Goal: Task Accomplishment & Management: Complete application form

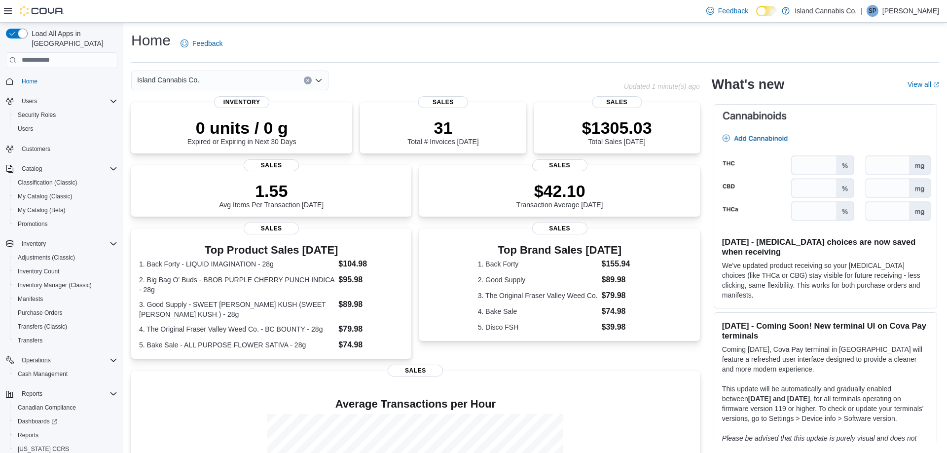
scroll to position [29, 0]
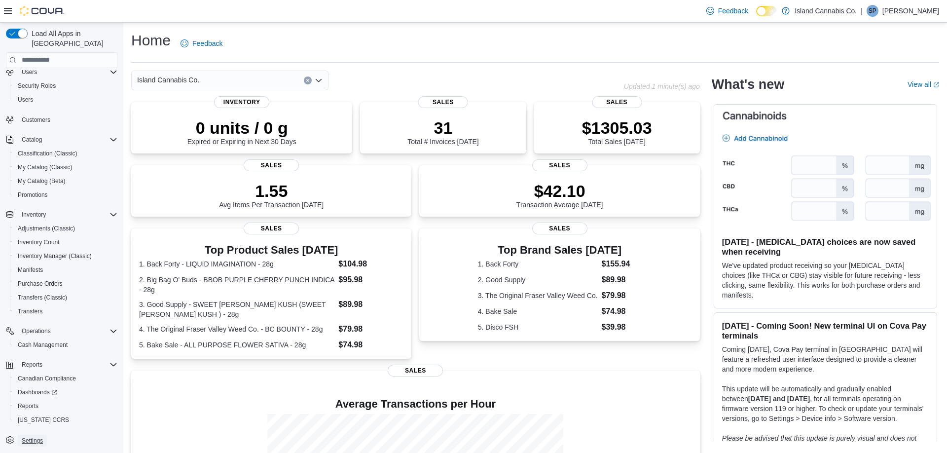
click at [29, 436] on span "Settings" at bounding box center [32, 440] width 21 height 8
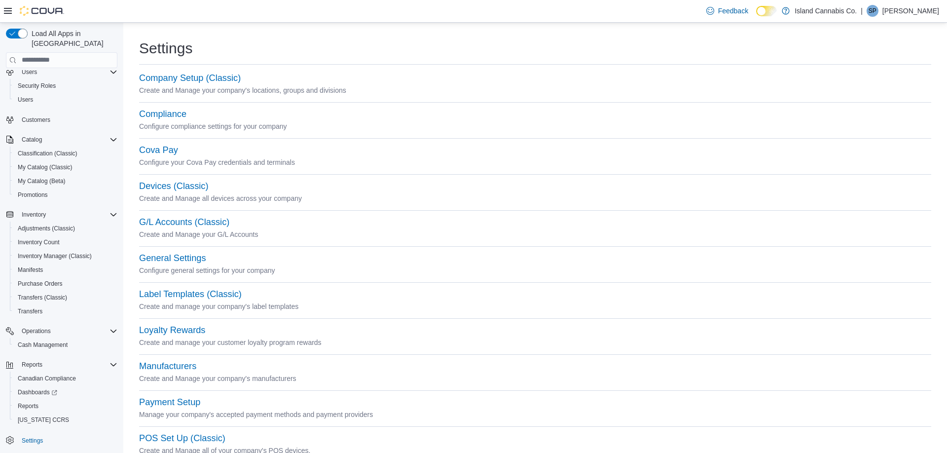
scroll to position [319, 0]
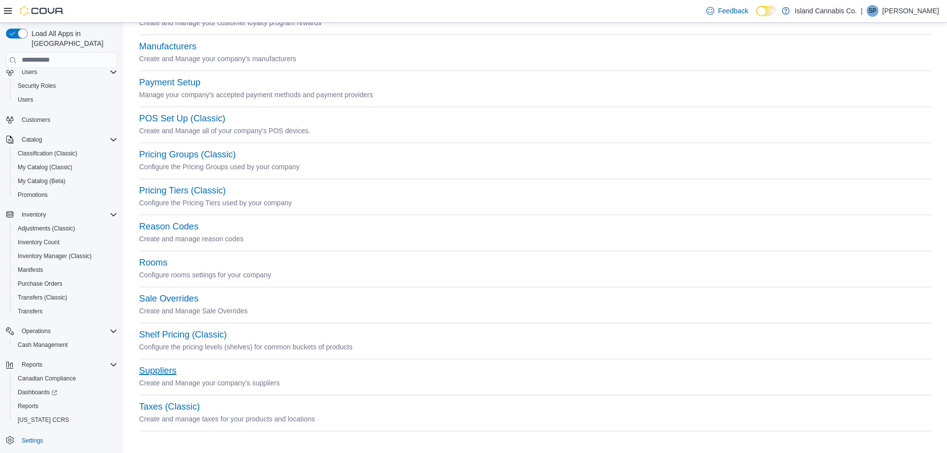
click at [160, 368] on button "Suppliers" at bounding box center [157, 370] width 37 height 10
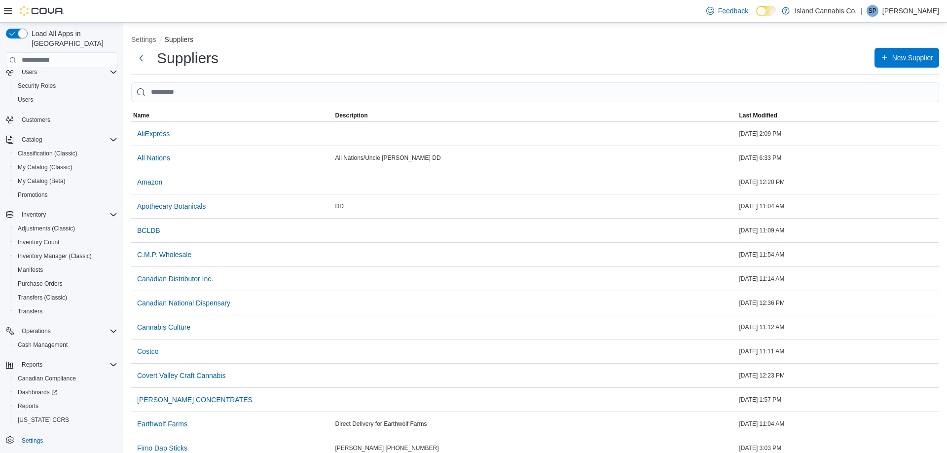
click at [889, 61] on span "New Supplier" at bounding box center [906, 58] width 53 height 20
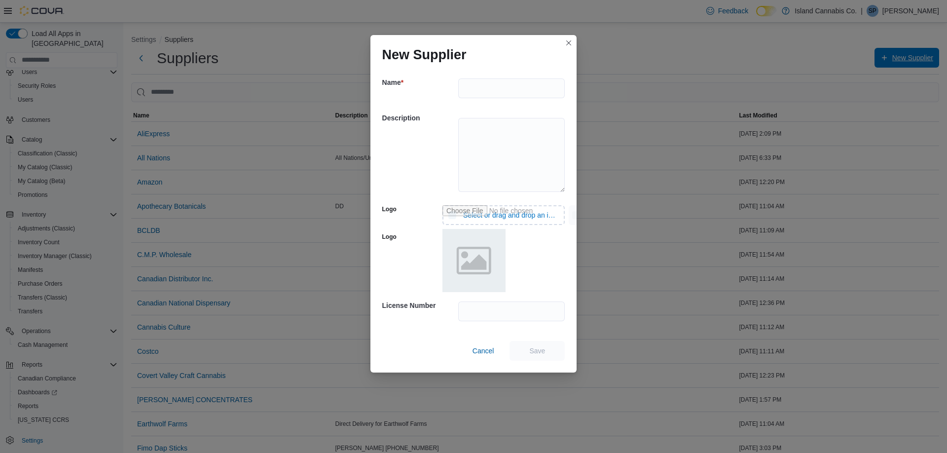
scroll to position [29, 0]
click at [456, 80] on div "Name *" at bounding box center [473, 88] width 183 height 35
click at [494, 103] on div at bounding box center [511, 88] width 107 height 32
click at [471, 93] on input "text" at bounding box center [511, 88] width 107 height 20
type input "**********"
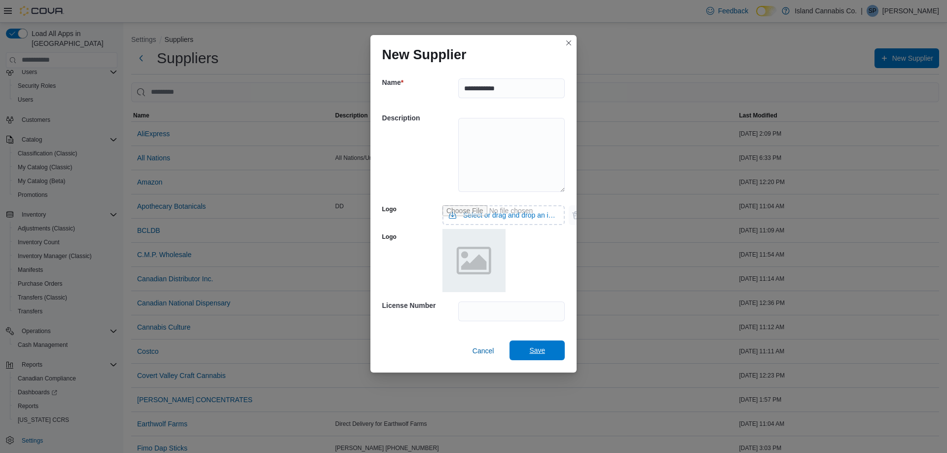
click at [541, 347] on span "Save" at bounding box center [537, 350] width 16 height 10
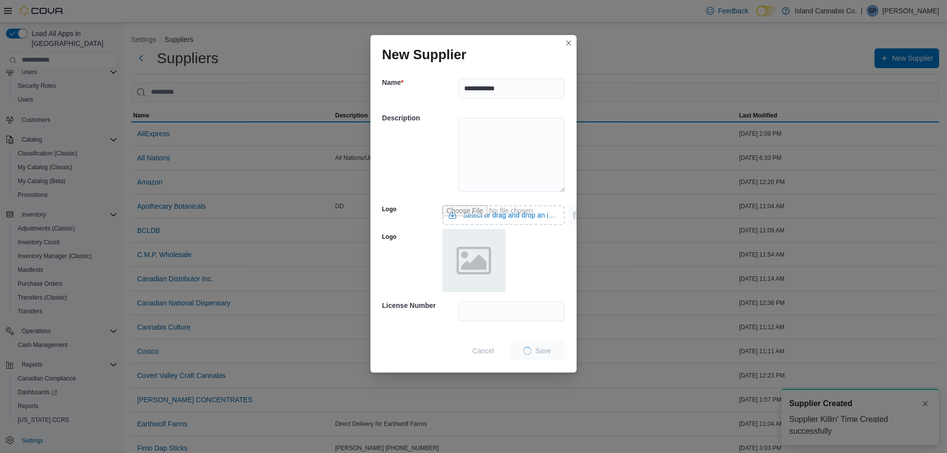
scroll to position [0, 0]
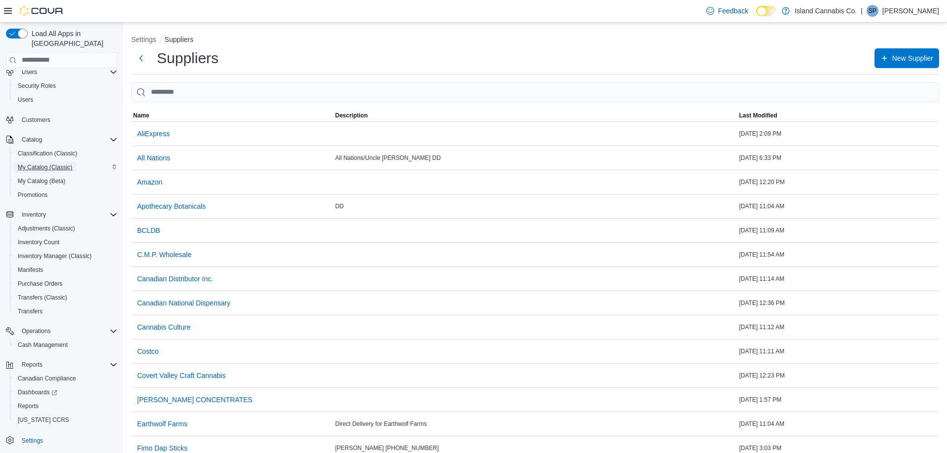
click at [34, 163] on span "My Catalog (Classic)" at bounding box center [45, 167] width 55 height 8
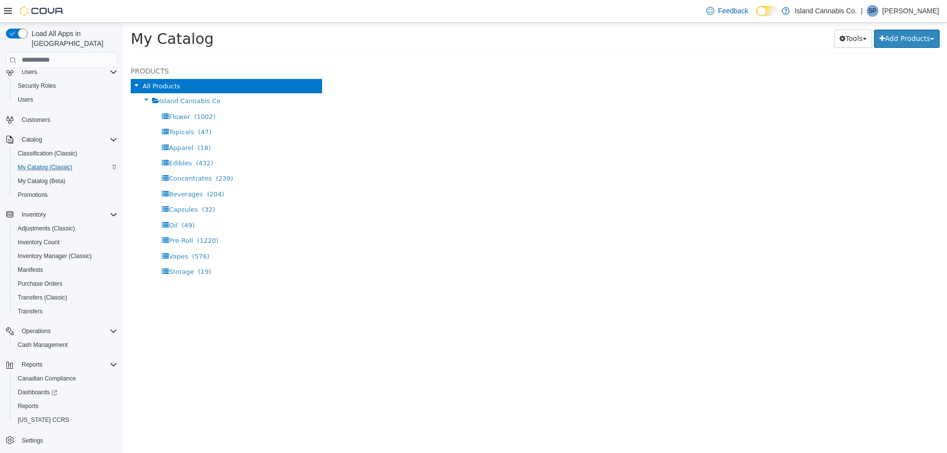
select select "**********"
